Goal: Navigation & Orientation: Find specific page/section

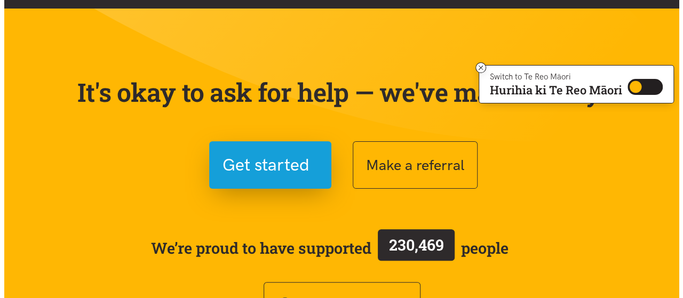
scroll to position [48, 0]
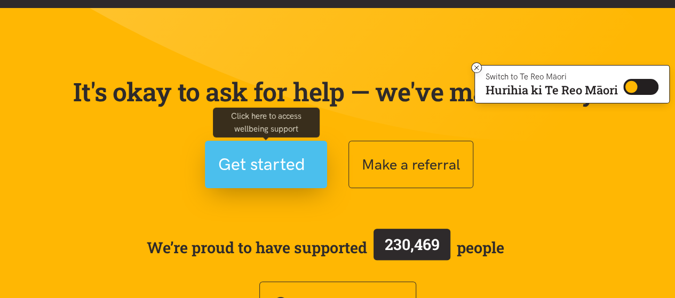
click at [276, 166] on span "Get started" at bounding box center [261, 164] width 87 height 27
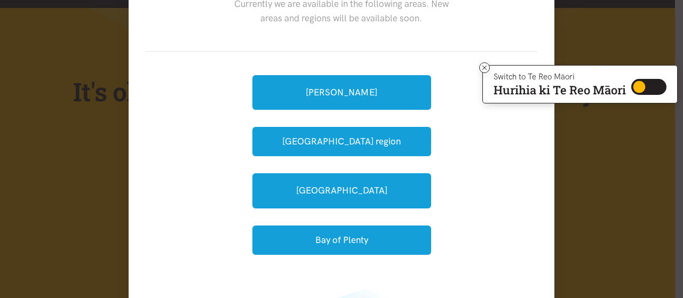
scroll to position [66, 0]
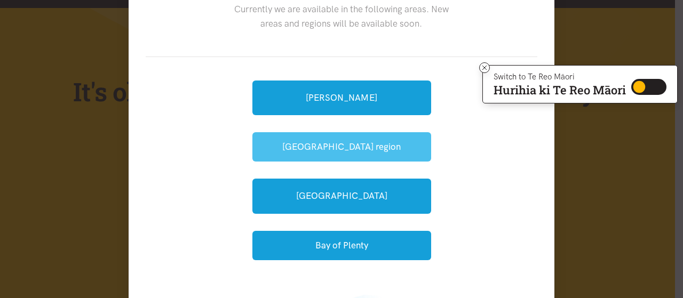
click at [281, 141] on button "Waikato region" at bounding box center [341, 146] width 179 height 29
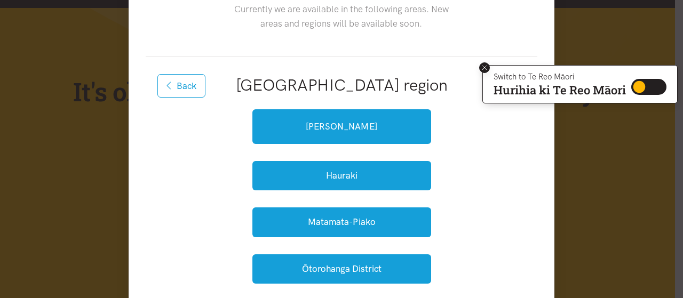
click at [486, 66] on icon at bounding box center [485, 68] width 8 height 8
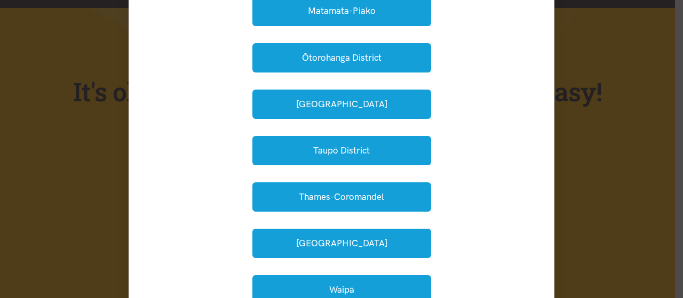
scroll to position [276, 0]
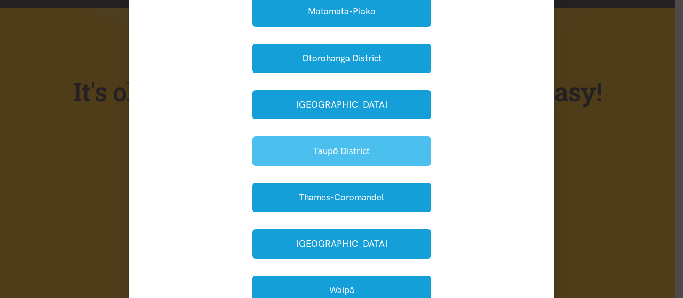
click at [365, 148] on button "Taupō District" at bounding box center [341, 151] width 179 height 29
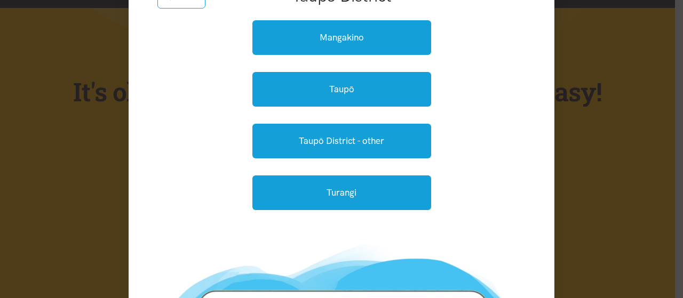
scroll to position [123, 0]
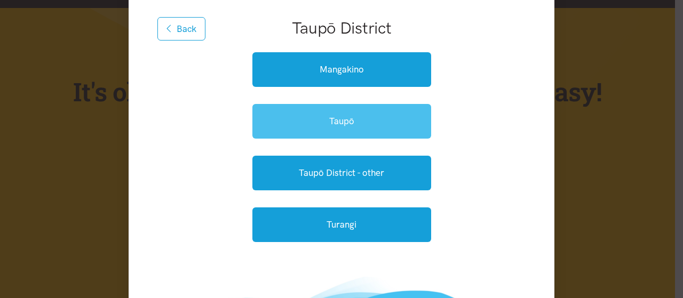
click at [326, 127] on link "Taupō" at bounding box center [341, 121] width 179 height 35
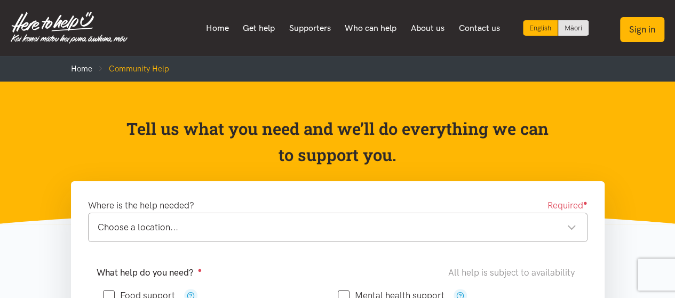
click at [633, 30] on button "Sign in" at bounding box center [642, 29] width 44 height 25
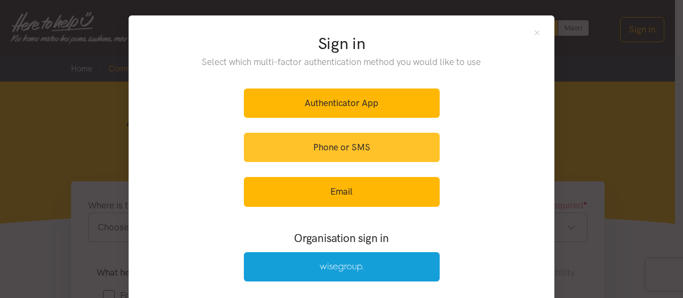
click at [313, 143] on link "Phone or SMS" at bounding box center [342, 147] width 196 height 29
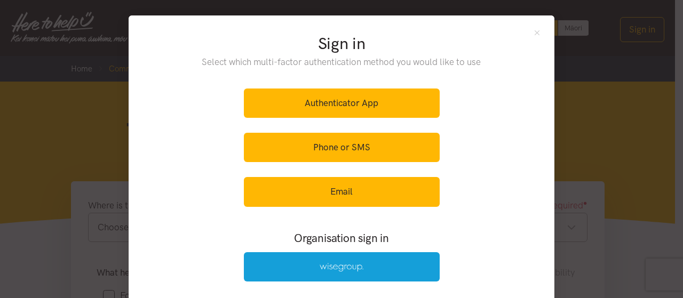
click at [324, 211] on div "Authenticator App Phone or SMS Email" at bounding box center [342, 147] width 196 height 131
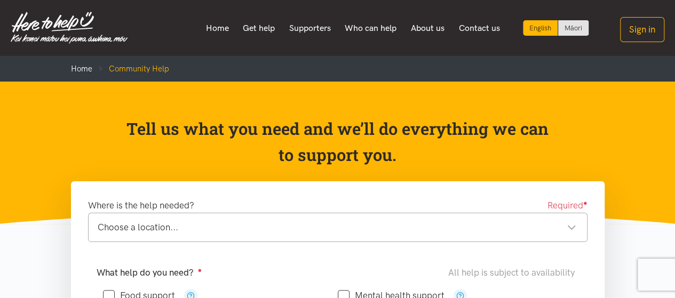
click at [616, 39] on div "English Māori Home Get help Supporters Who can help About us" at bounding box center [337, 28] width 675 height 35
click at [634, 31] on button "Sign in" at bounding box center [642, 29] width 44 height 25
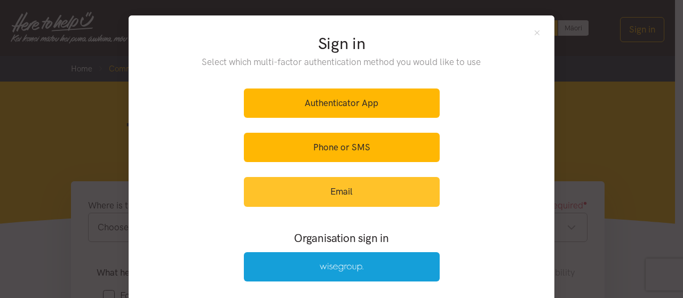
click at [344, 183] on link "Email" at bounding box center [342, 191] width 196 height 29
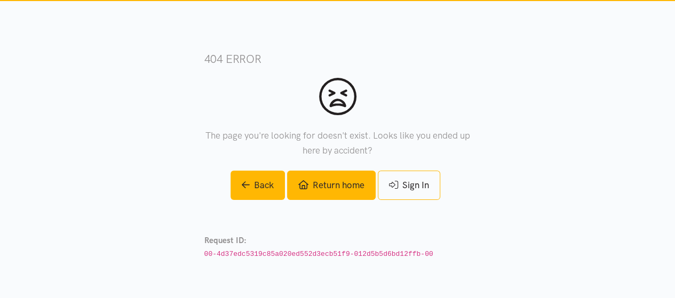
click at [317, 188] on link "Return home" at bounding box center [331, 185] width 89 height 29
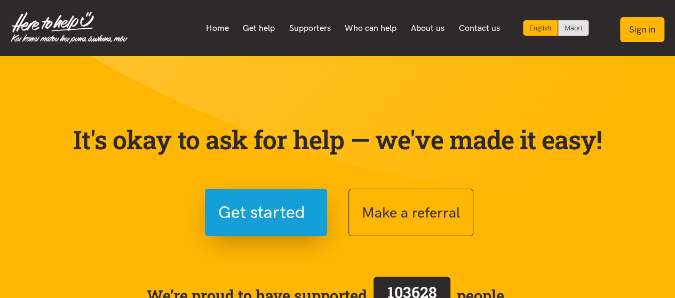
click at [641, 24] on button "Sign in" at bounding box center [642, 29] width 44 height 25
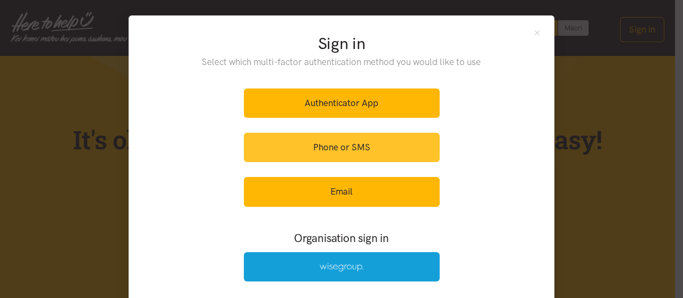
click at [355, 150] on link "Phone or SMS" at bounding box center [342, 147] width 196 height 29
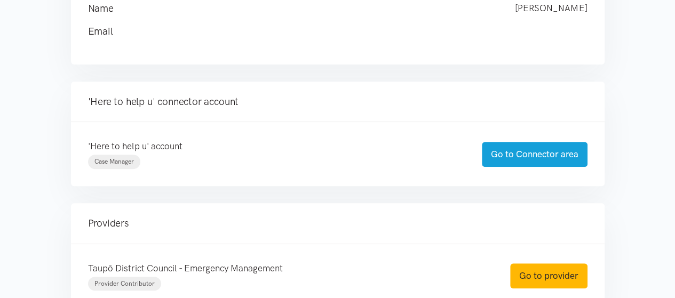
scroll to position [178, 0]
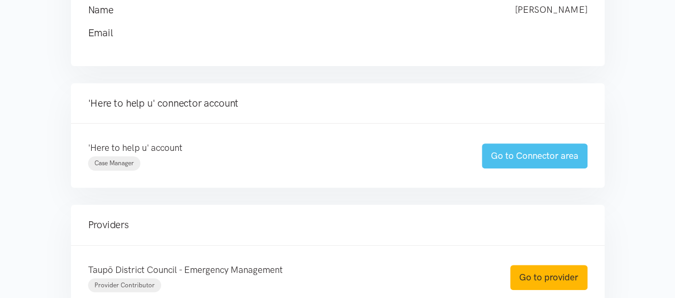
click at [499, 144] on link "Go to Connector area" at bounding box center [535, 155] width 106 height 25
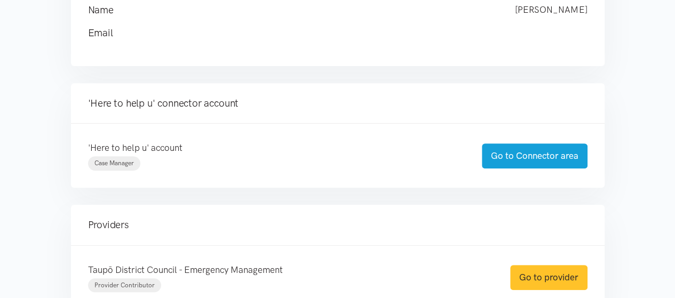
click at [536, 272] on link "Go to provider" at bounding box center [548, 277] width 77 height 25
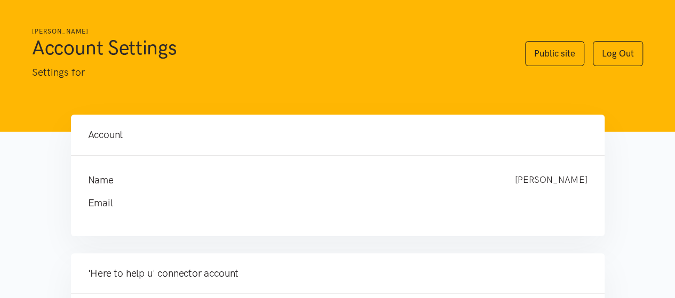
scroll to position [3, 0]
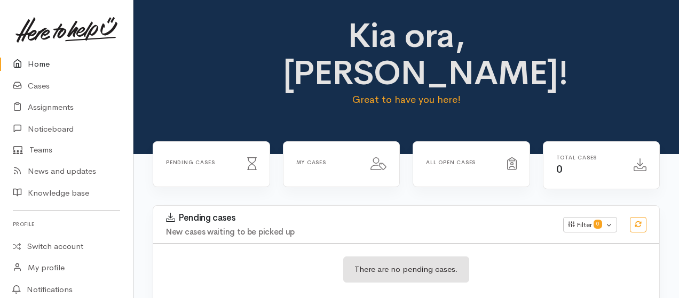
scroll to position [2, 0]
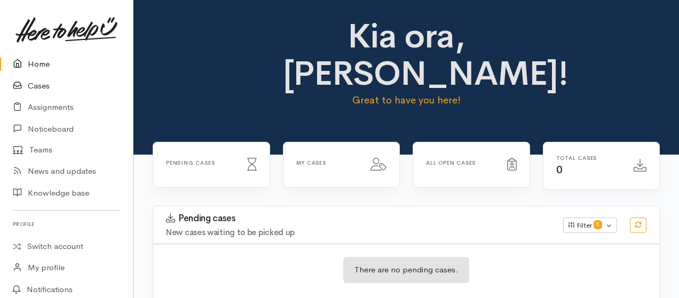
click at [38, 93] on link "Cases" at bounding box center [66, 86] width 133 height 22
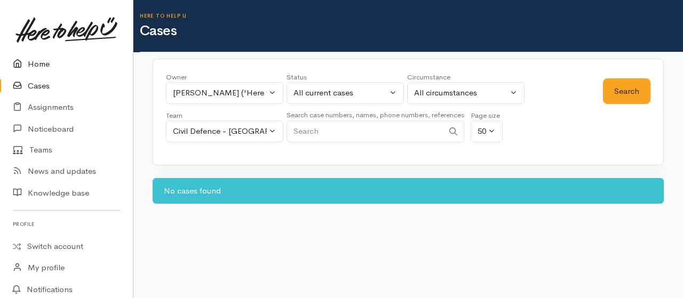
click at [33, 57] on link "Home" at bounding box center [66, 64] width 133 height 22
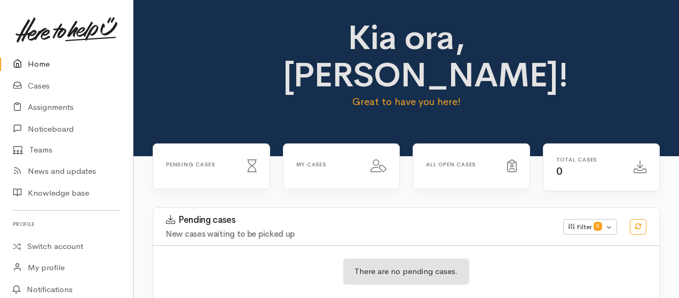
click at [43, 55] on link "Home" at bounding box center [66, 64] width 133 height 22
